Goal: Task Accomplishment & Management: Use online tool/utility

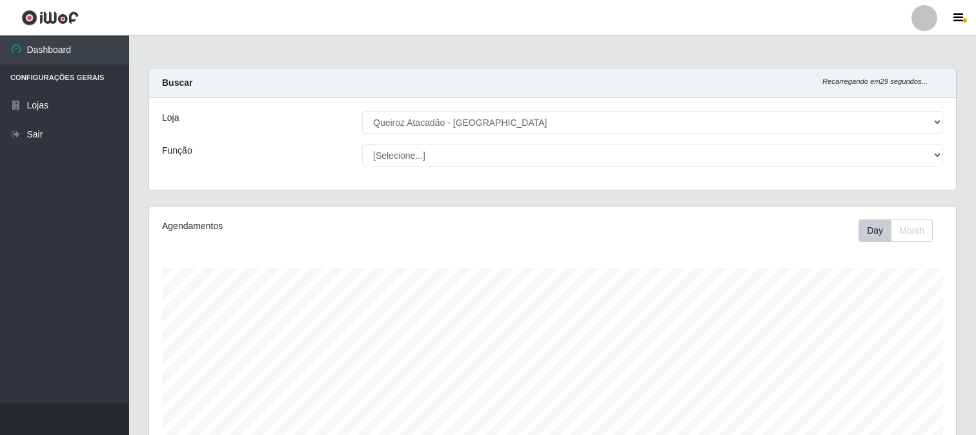
select select "464"
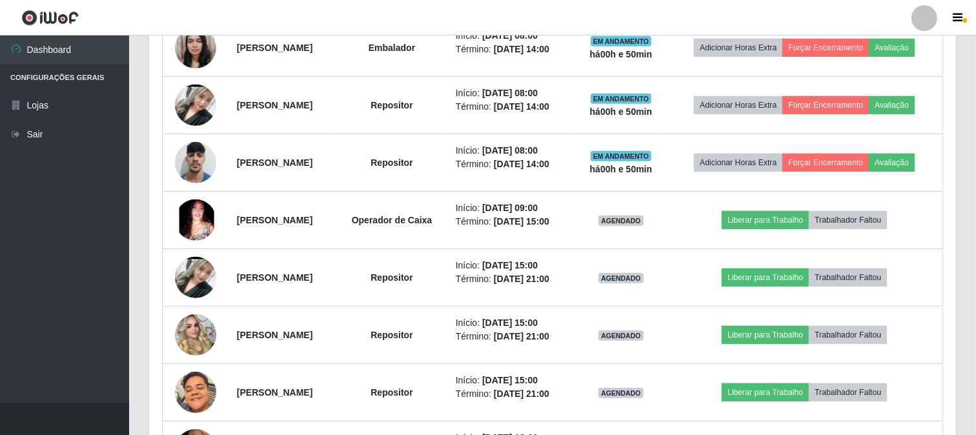
scroll to position [624, 0]
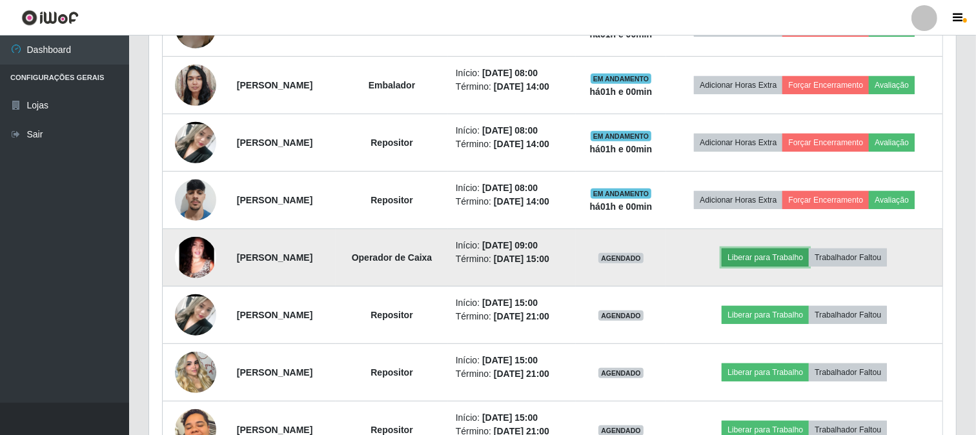
click at [809, 259] on button "Liberar para Trabalho" at bounding box center [765, 258] width 87 height 18
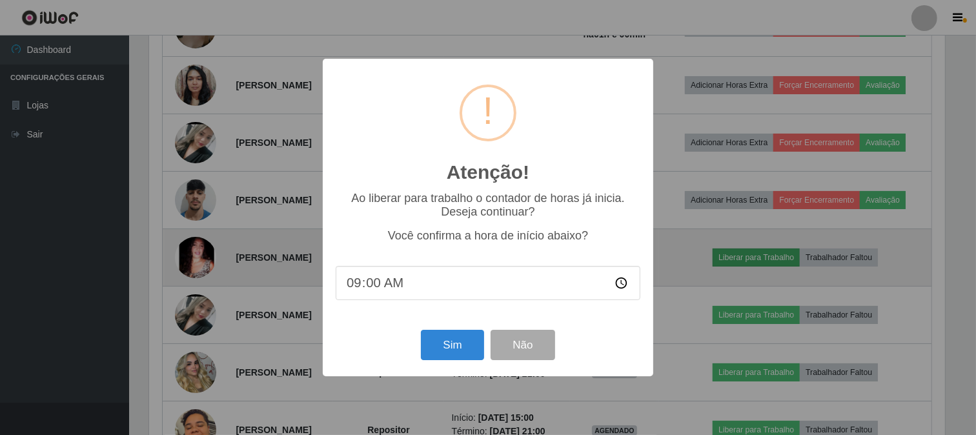
scroll to position [267, 798]
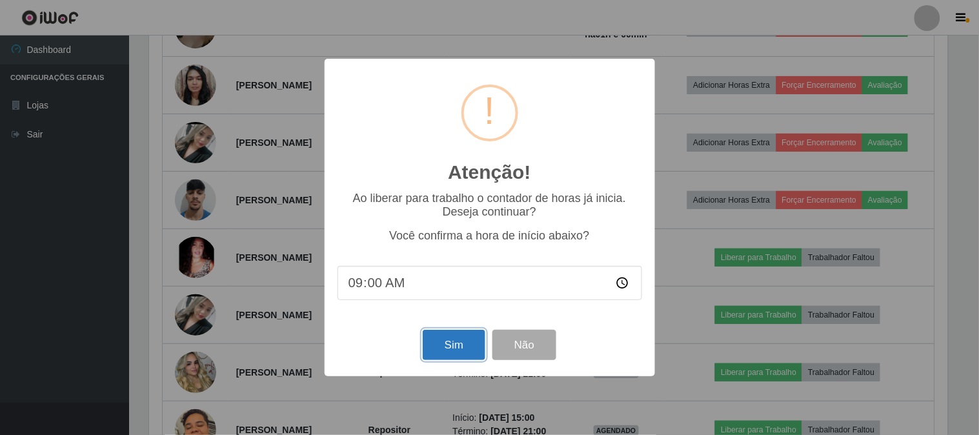
click at [457, 345] on button "Sim" at bounding box center [454, 345] width 63 height 30
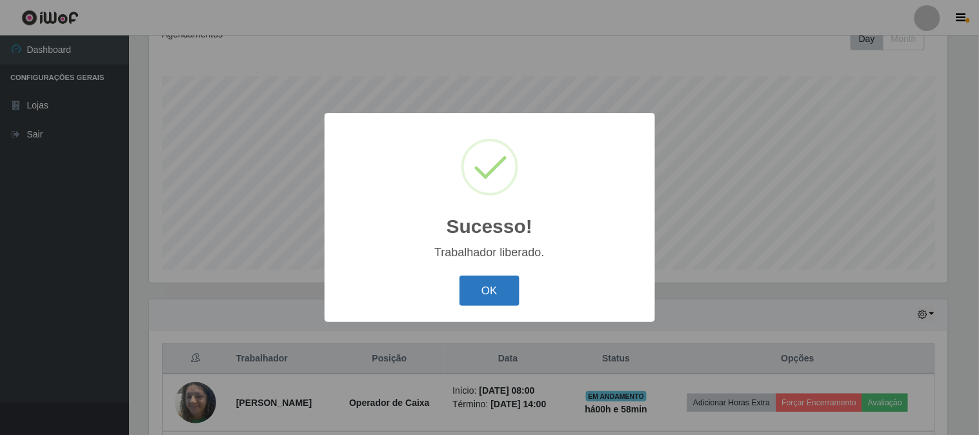
click at [494, 287] on button "OK" at bounding box center [490, 291] width 60 height 30
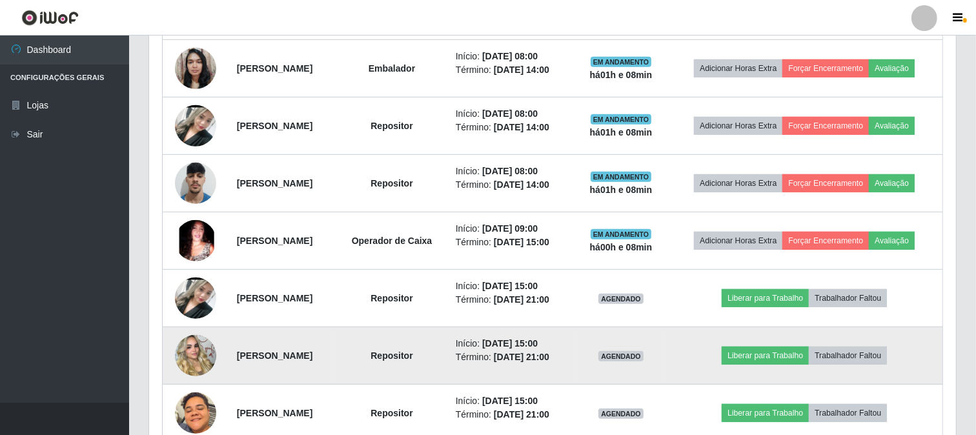
scroll to position [622, 0]
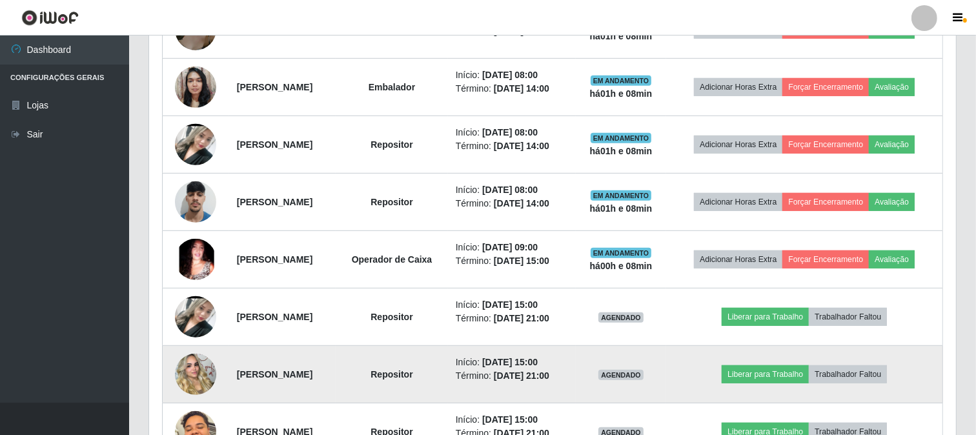
click at [191, 372] on img at bounding box center [195, 375] width 41 height 74
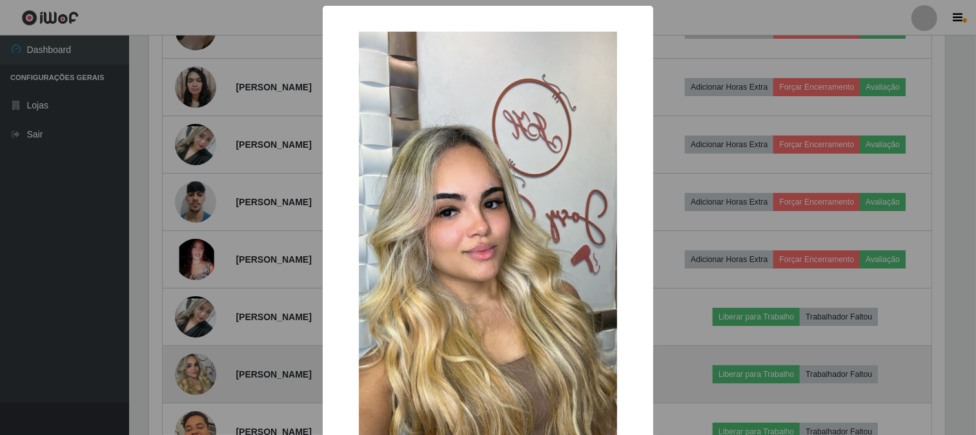
scroll to position [267, 798]
click at [191, 372] on div "× OK Cancel" at bounding box center [489, 217] width 979 height 435
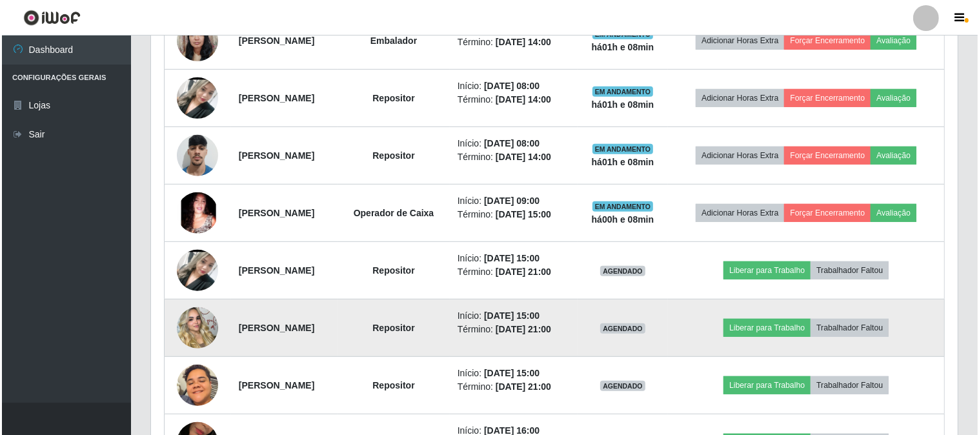
scroll to position [694, 0]
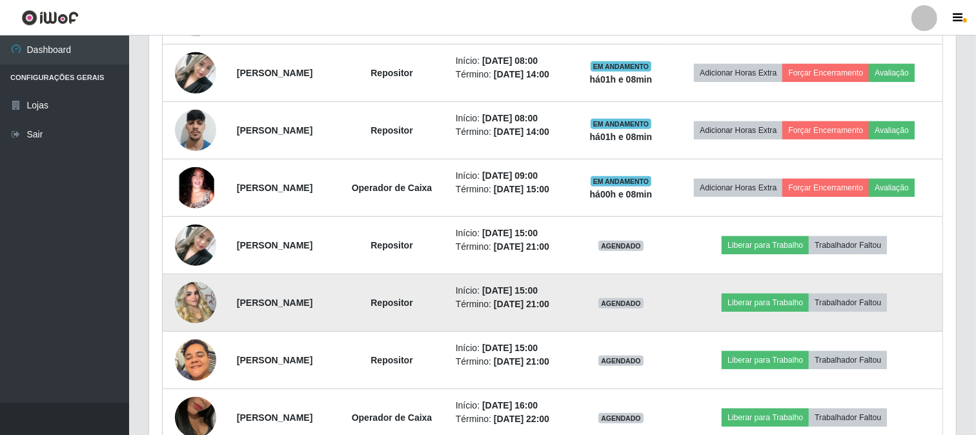
click at [203, 307] on img at bounding box center [195, 303] width 41 height 74
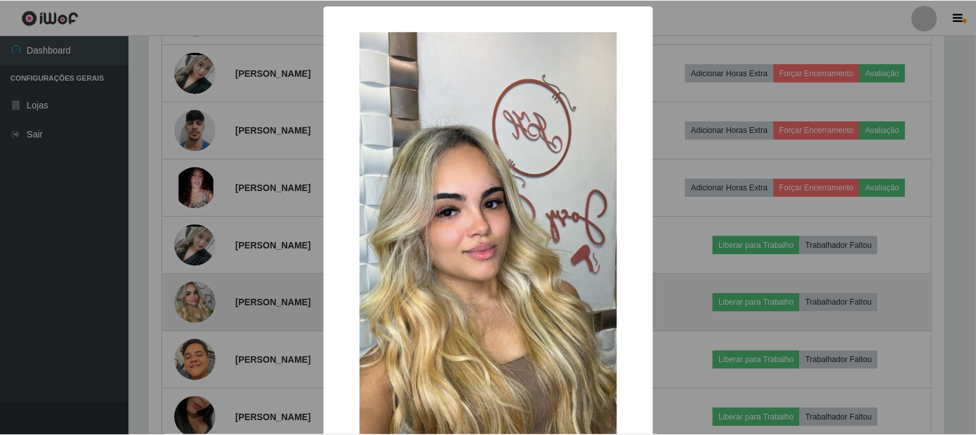
scroll to position [267, 798]
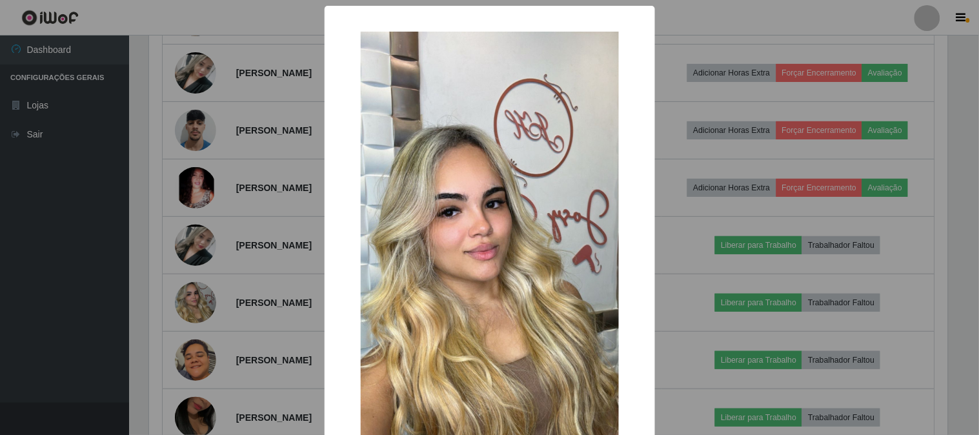
click at [70, 274] on div "× OK Cancel" at bounding box center [489, 217] width 979 height 435
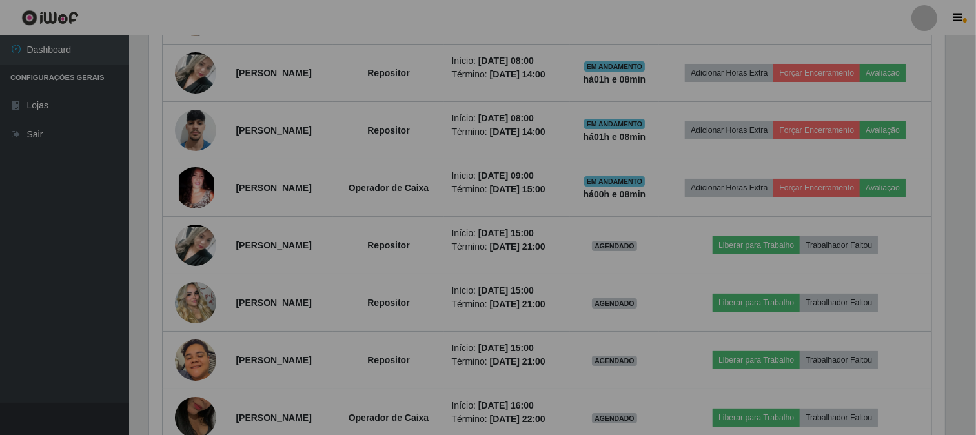
scroll to position [267, 807]
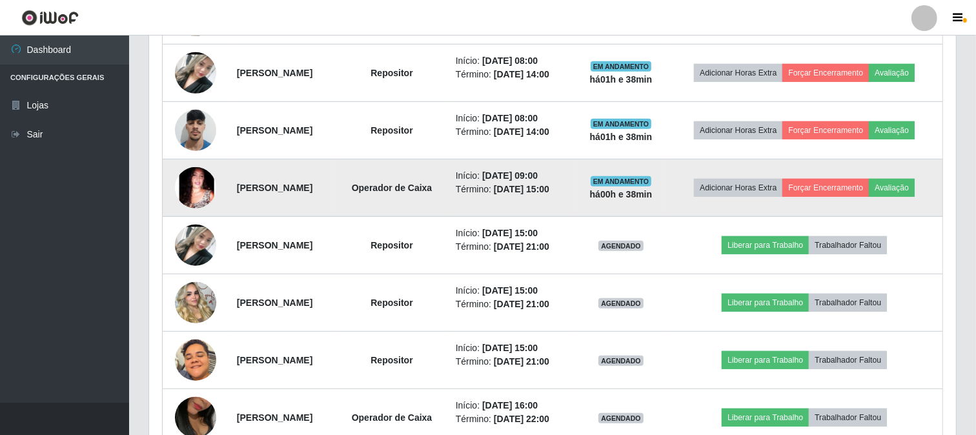
click at [308, 209] on td "[PERSON_NAME]" at bounding box center [282, 187] width 107 height 57
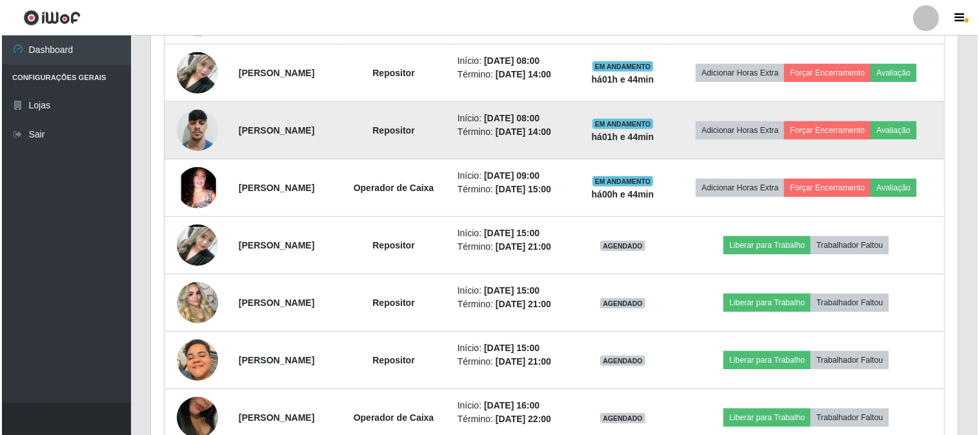
scroll to position [622, 0]
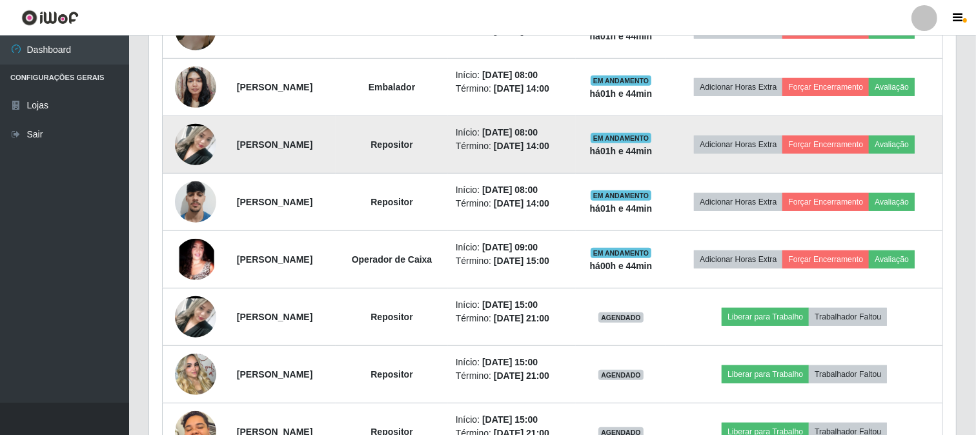
click at [199, 152] on img at bounding box center [195, 145] width 41 height 92
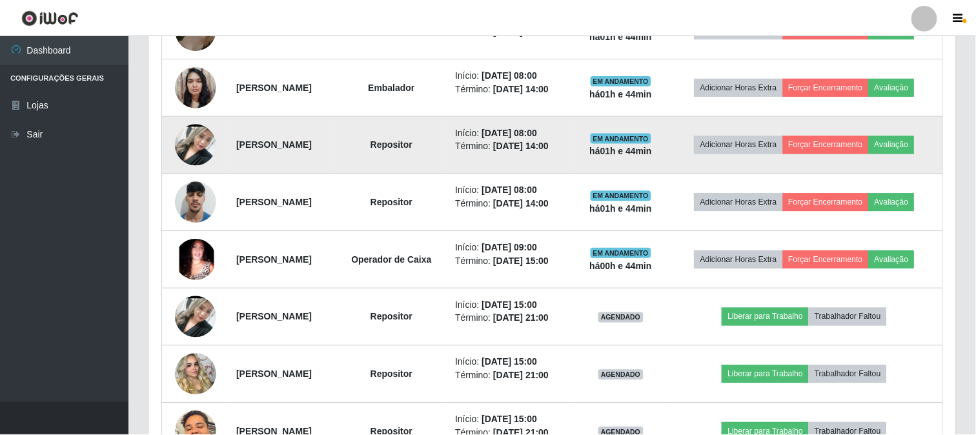
scroll to position [267, 798]
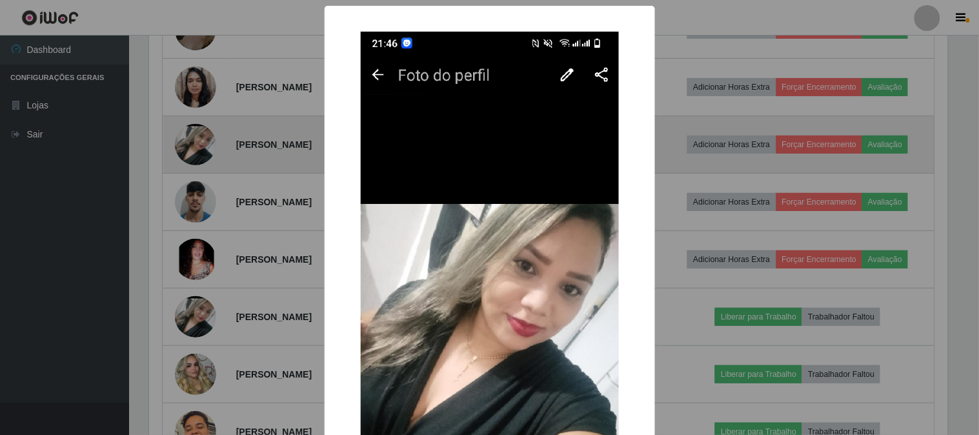
click at [199, 152] on div "× OK Cancel" at bounding box center [489, 217] width 979 height 435
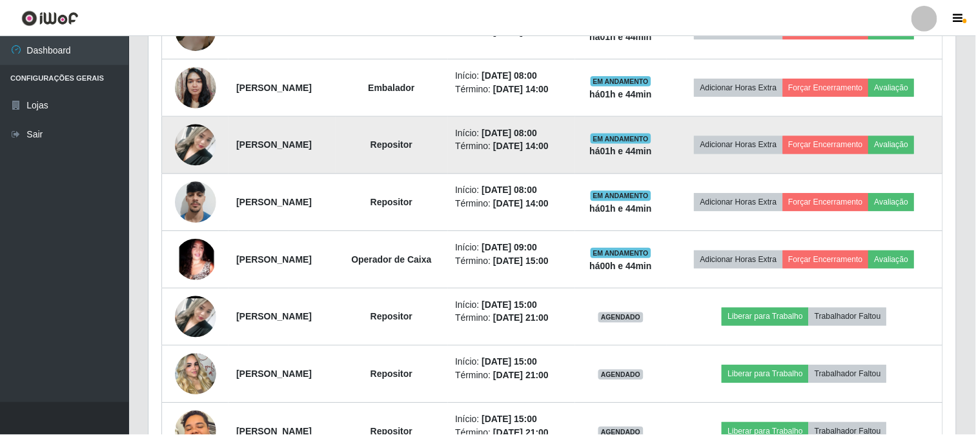
scroll to position [267, 807]
